Goal: Task Accomplishment & Management: Use online tool/utility

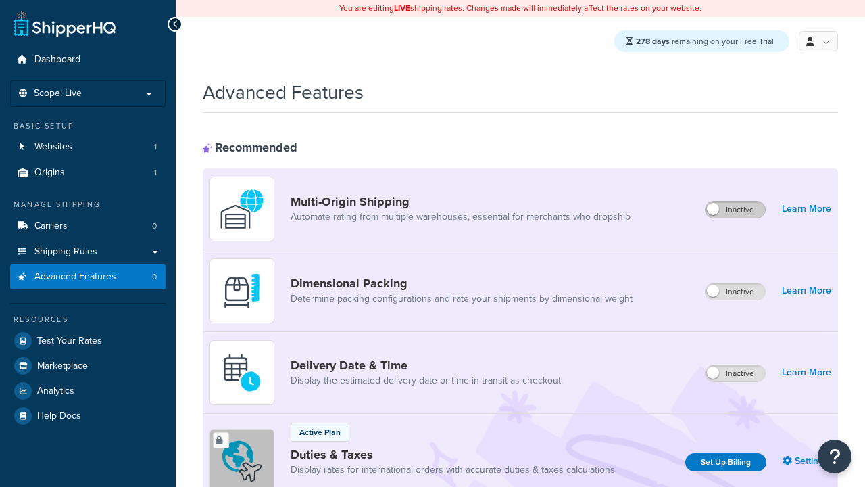
click at [736, 210] on label "Inactive" at bounding box center [735, 209] width 59 height 16
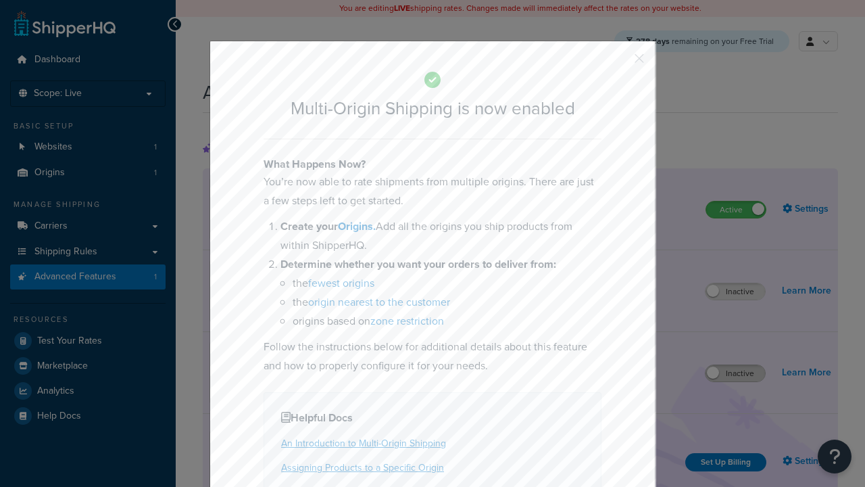
click at [619, 63] on button "button" at bounding box center [619, 63] width 3 height 3
click at [736, 374] on label "Inactive" at bounding box center [735, 373] width 59 height 16
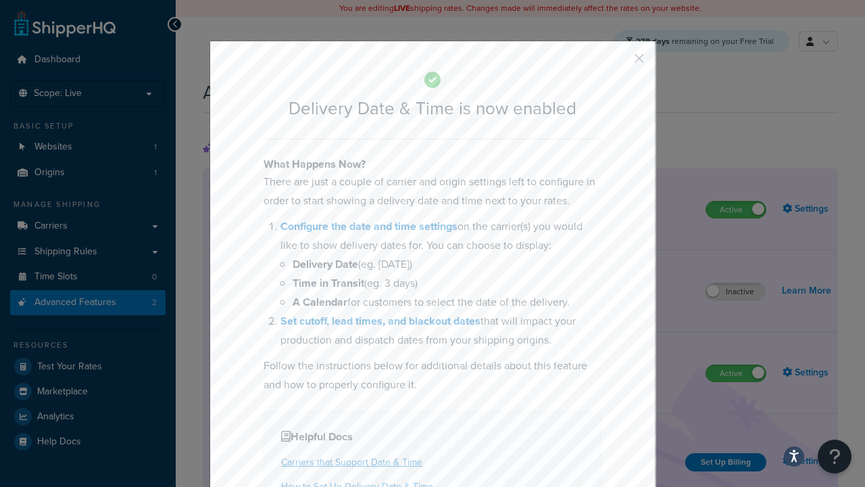
click at [619, 63] on button "button" at bounding box center [619, 63] width 3 height 3
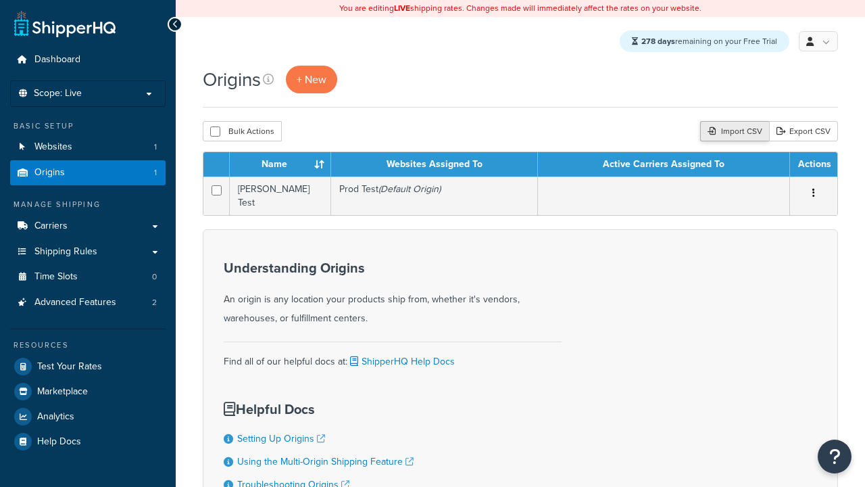
click at [733, 132] on div "Import CSV" at bounding box center [734, 131] width 69 height 20
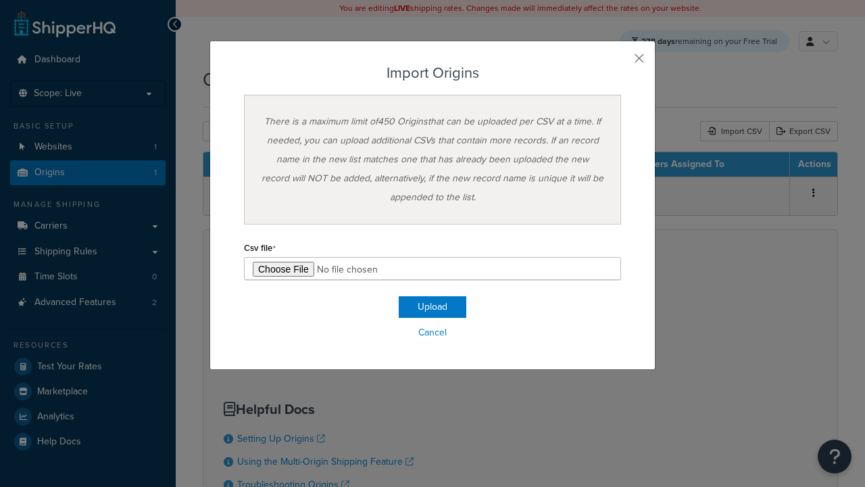
click at [433, 307] on button "Upload" at bounding box center [433, 307] width 68 height 22
click at [433, 73] on h3 "Import Origins" at bounding box center [432, 73] width 377 height 16
click at [433, 160] on div "There is a maximum limit of 450 Origins that can be uploaded per CSV at a time.…" at bounding box center [432, 160] width 377 height 130
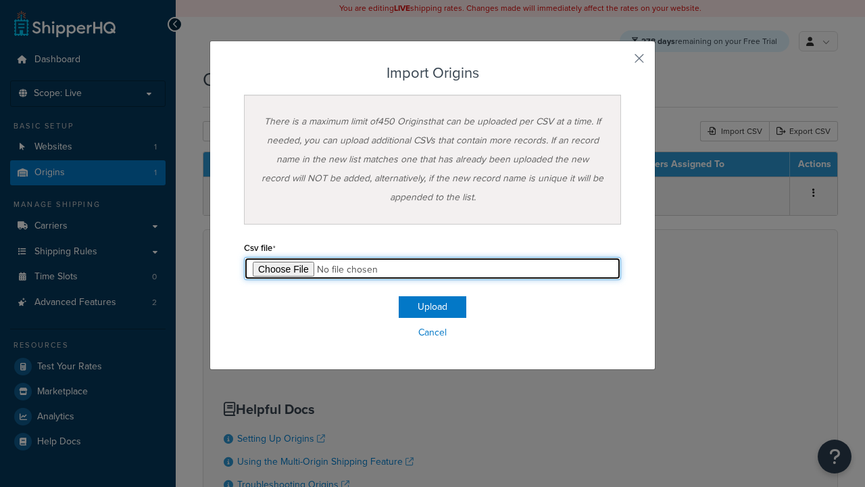
click at [433, 268] on input "file" at bounding box center [432, 268] width 377 height 23
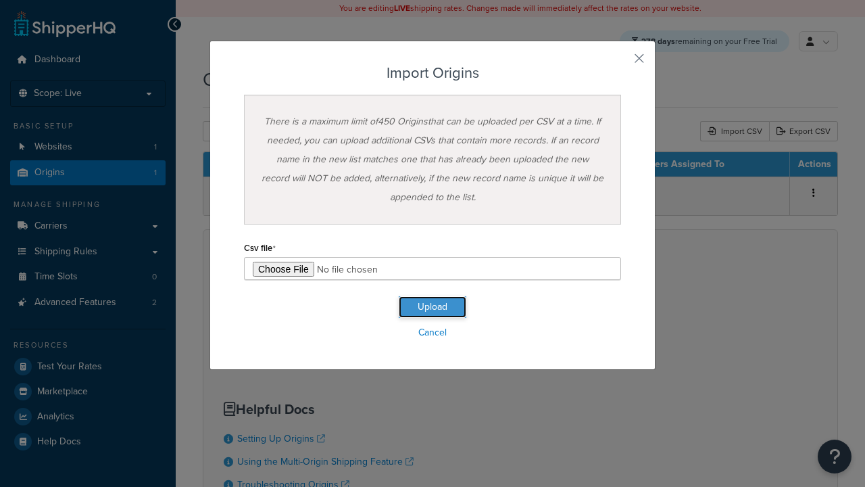
click at [433, 307] on button "Upload" at bounding box center [433, 307] width 68 height 22
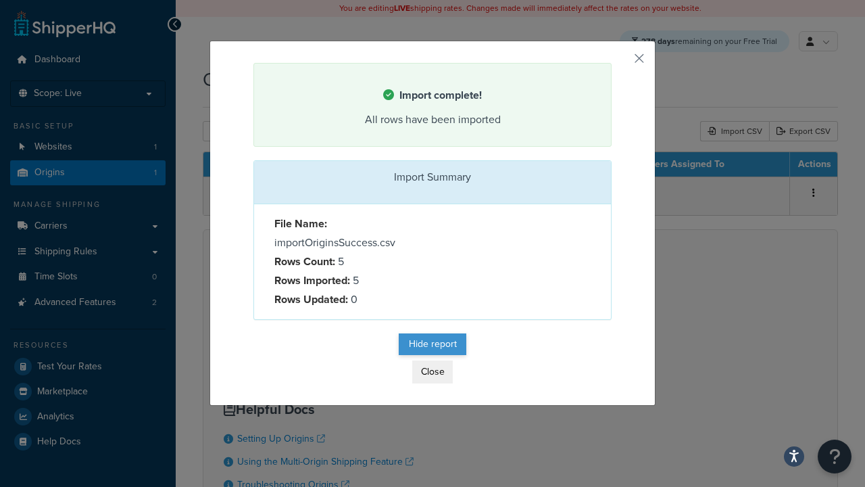
click at [433, 345] on button "Hide report" at bounding box center [433, 344] width 68 height 22
